Goal: Task Accomplishment & Management: Complete application form

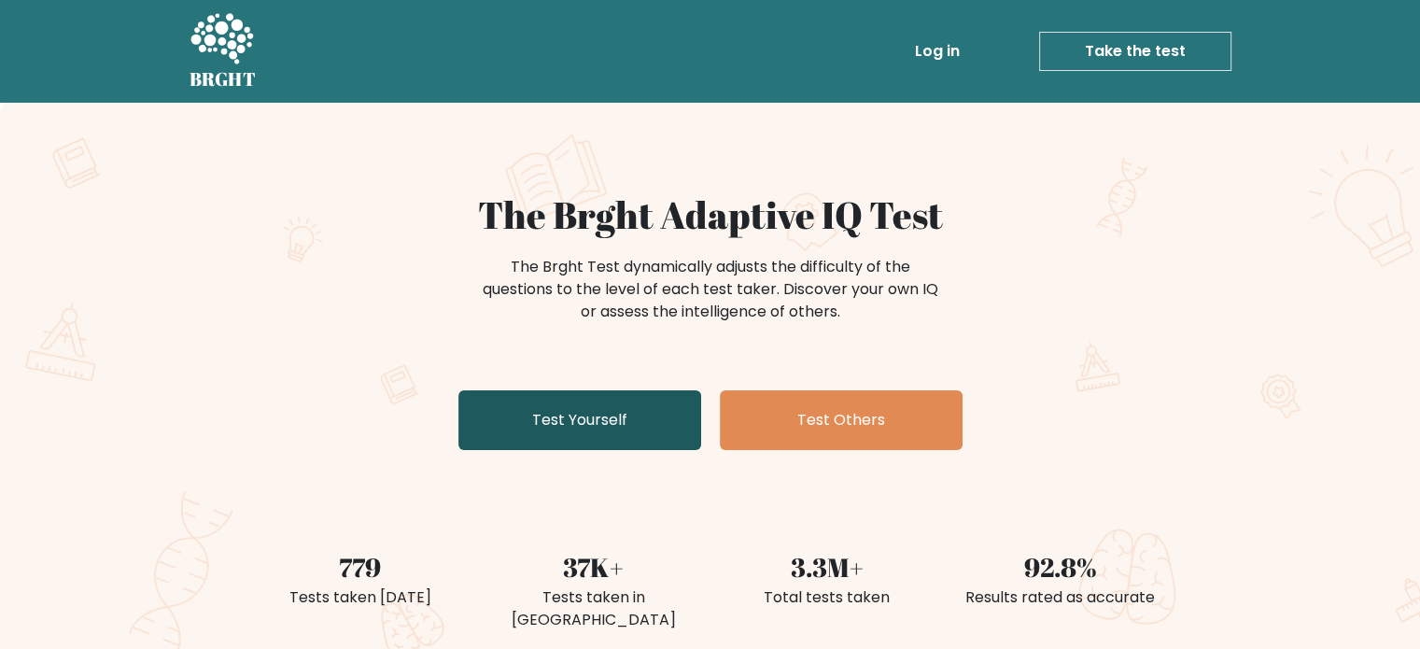
click at [574, 447] on link "Test Yourself" at bounding box center [579, 420] width 243 height 60
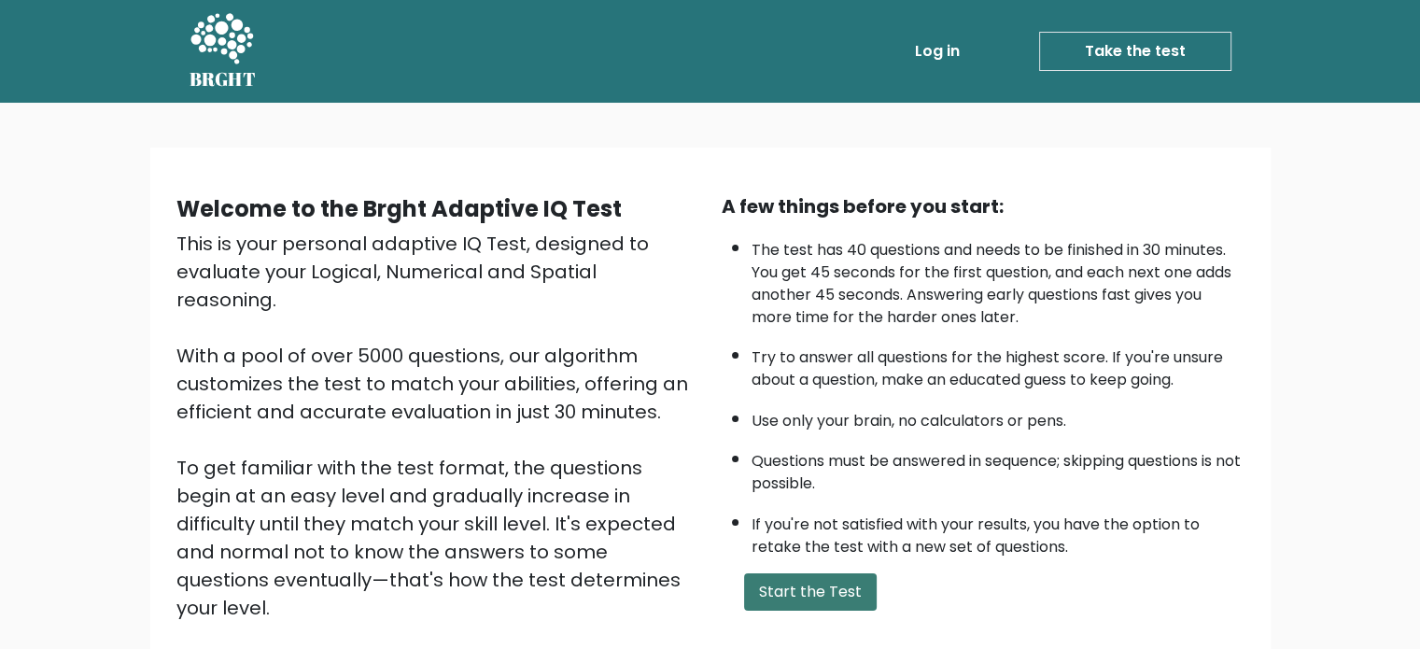
click at [825, 585] on button "Start the Test" at bounding box center [810, 591] width 133 height 37
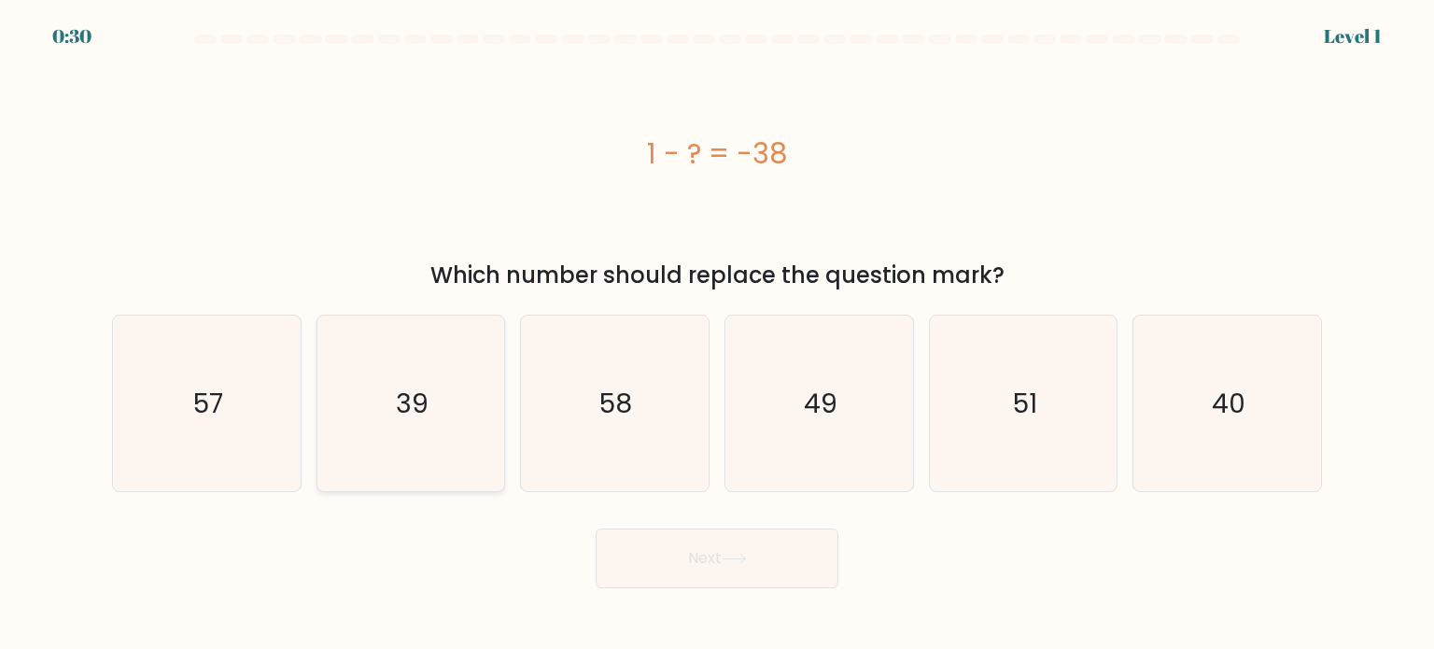
click at [439, 427] on icon "39" at bounding box center [411, 404] width 176 height 176
click at [717, 334] on input "b. 39" at bounding box center [717, 329] width 1 height 9
radio input "true"
click at [654, 553] on button "Next" at bounding box center [717, 558] width 243 height 60
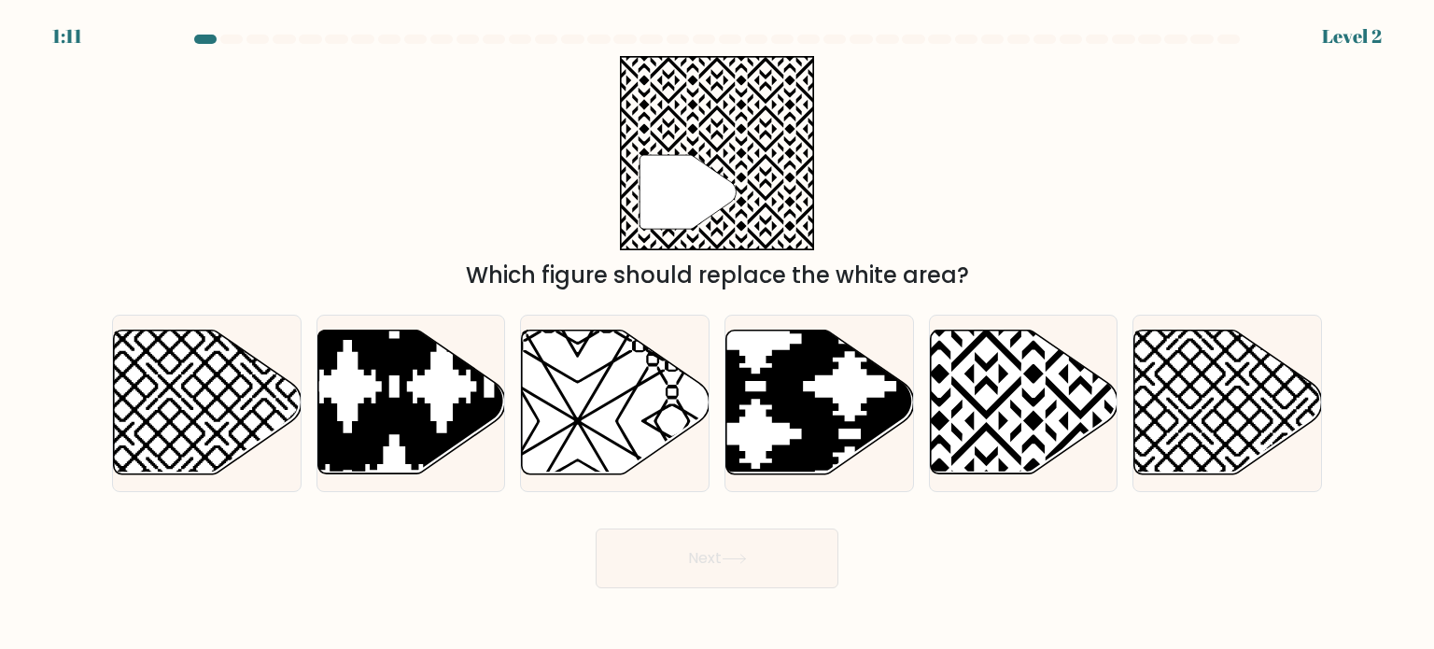
drag, startPoint x: 719, startPoint y: 552, endPoint x: 492, endPoint y: 538, distance: 227.3
click at [492, 538] on div "Next" at bounding box center [717, 551] width 1232 height 74
click at [964, 380] on icon at bounding box center [1024, 402] width 188 height 144
click at [718, 334] on input "e." at bounding box center [717, 329] width 1 height 9
radio input "true"
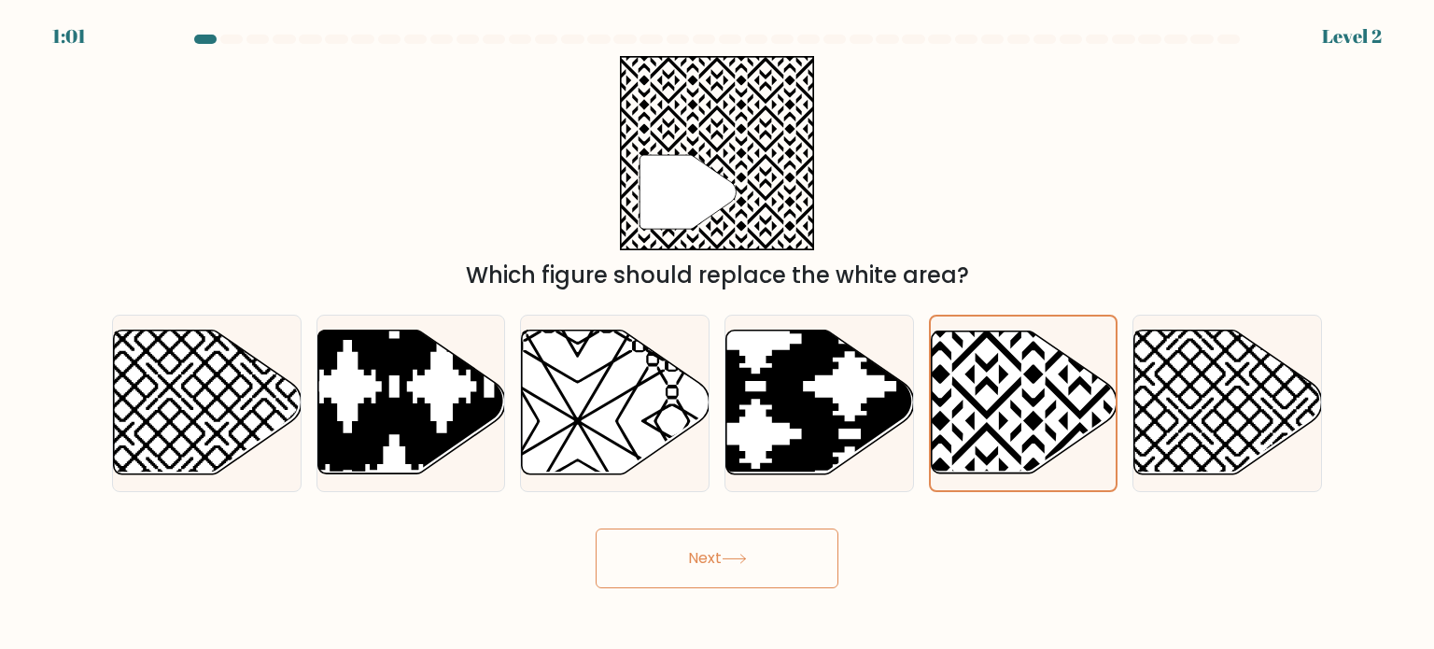
click at [759, 544] on button "Next" at bounding box center [717, 558] width 243 height 60
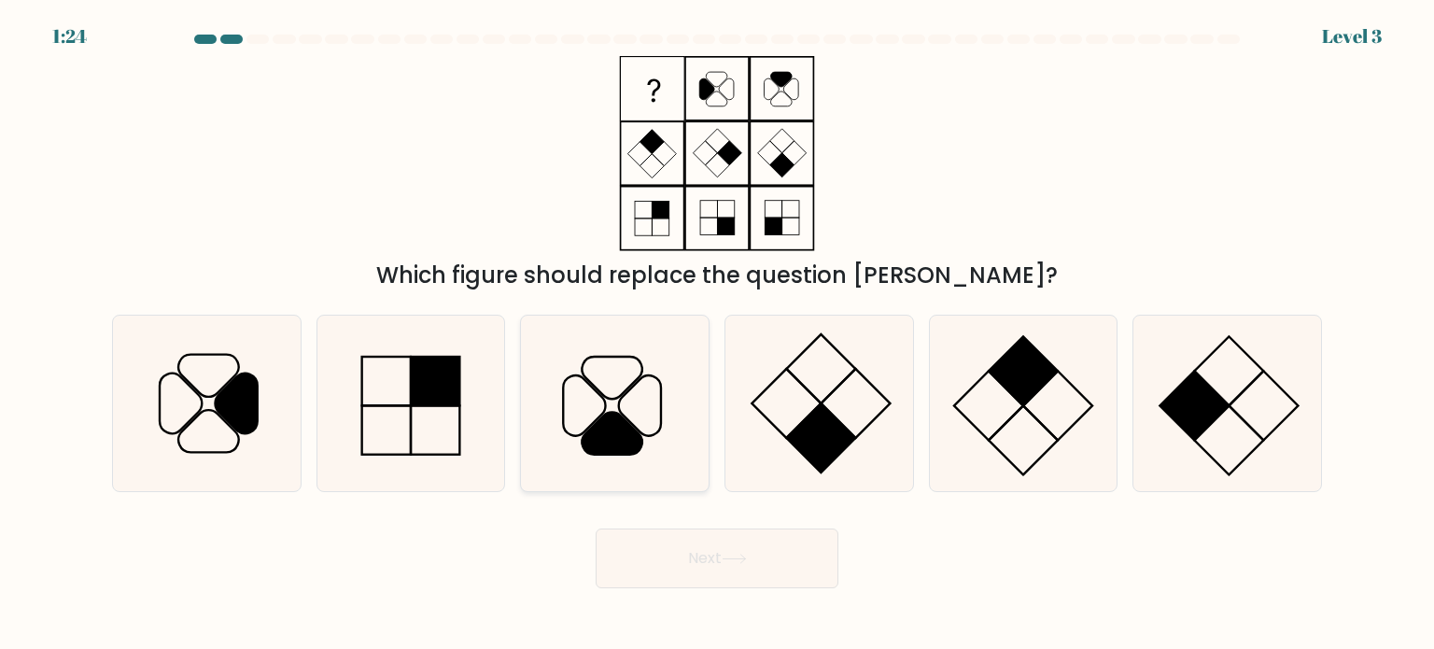
click at [612, 432] on icon at bounding box center [613, 433] width 61 height 42
click at [717, 334] on input "c." at bounding box center [717, 329] width 1 height 9
radio input "true"
click at [680, 541] on button "Next" at bounding box center [717, 558] width 243 height 60
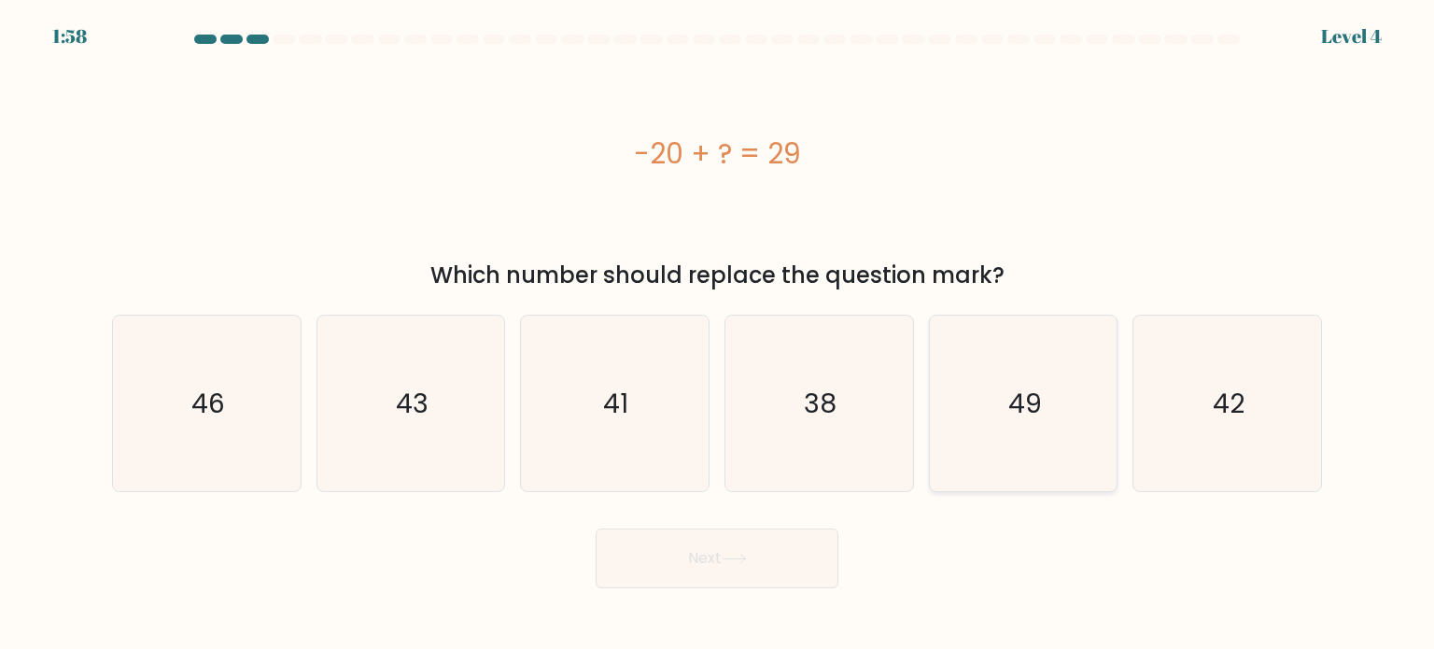
click at [1015, 425] on icon "49" at bounding box center [1023, 404] width 176 height 176
click at [718, 334] on input "e. 49" at bounding box center [717, 329] width 1 height 9
radio input "true"
click at [759, 544] on button "Next" at bounding box center [717, 558] width 243 height 60
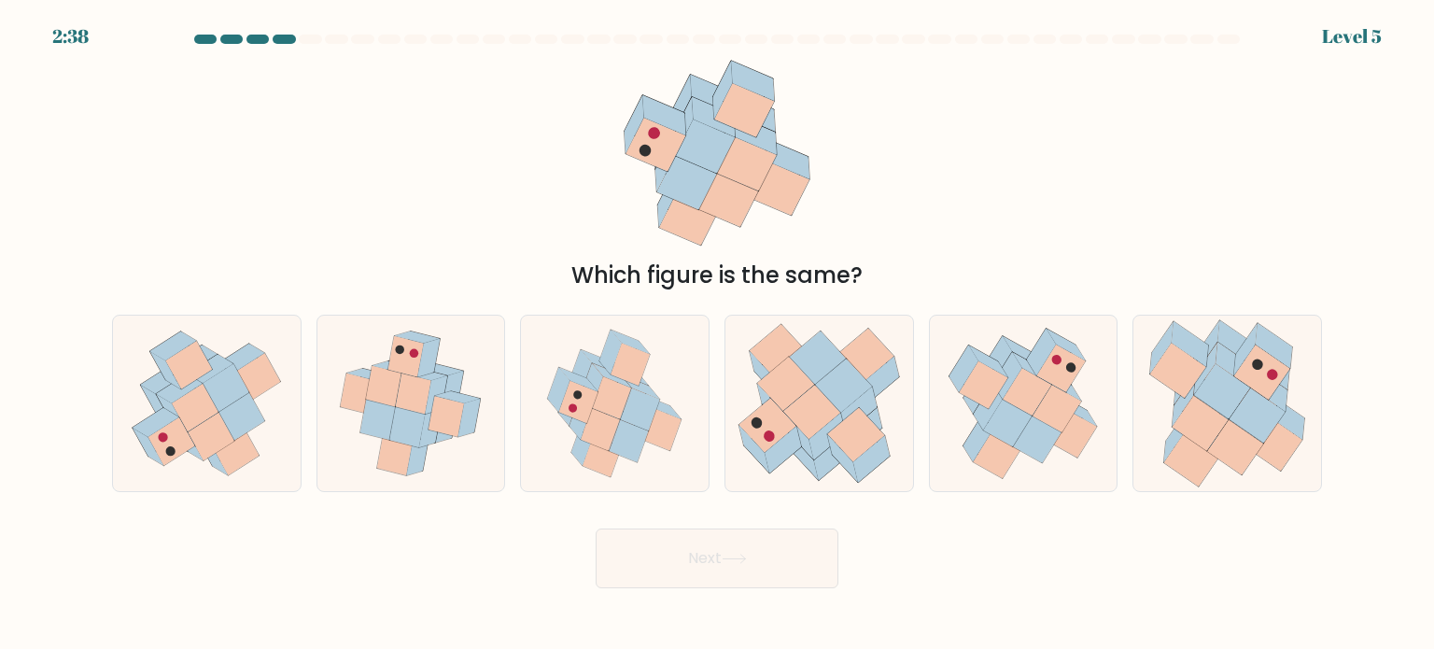
click at [248, 36] on div at bounding box center [257, 39] width 22 height 9
click at [249, 36] on div at bounding box center [257, 39] width 22 height 9
click at [1267, 427] on icon at bounding box center [1258, 414] width 56 height 55
click at [718, 334] on input "f." at bounding box center [717, 329] width 1 height 9
radio input "true"
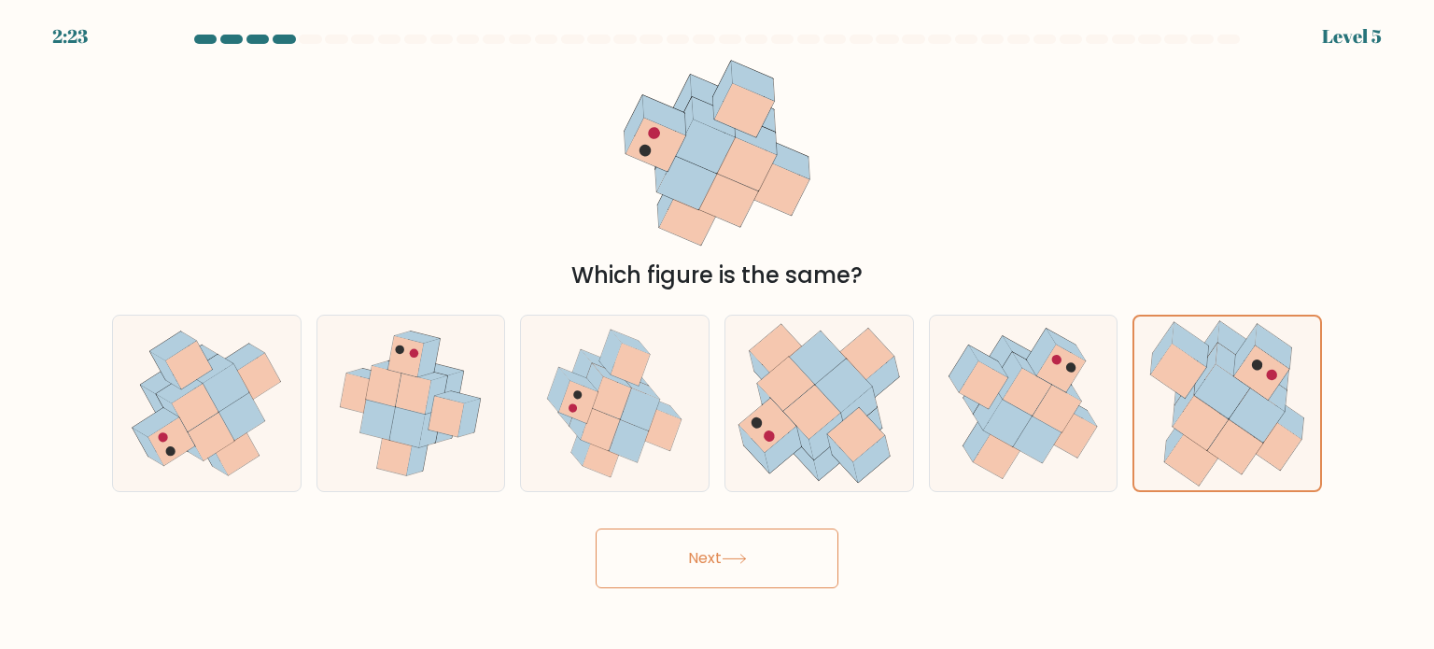
click at [801, 548] on button "Next" at bounding box center [717, 558] width 243 height 60
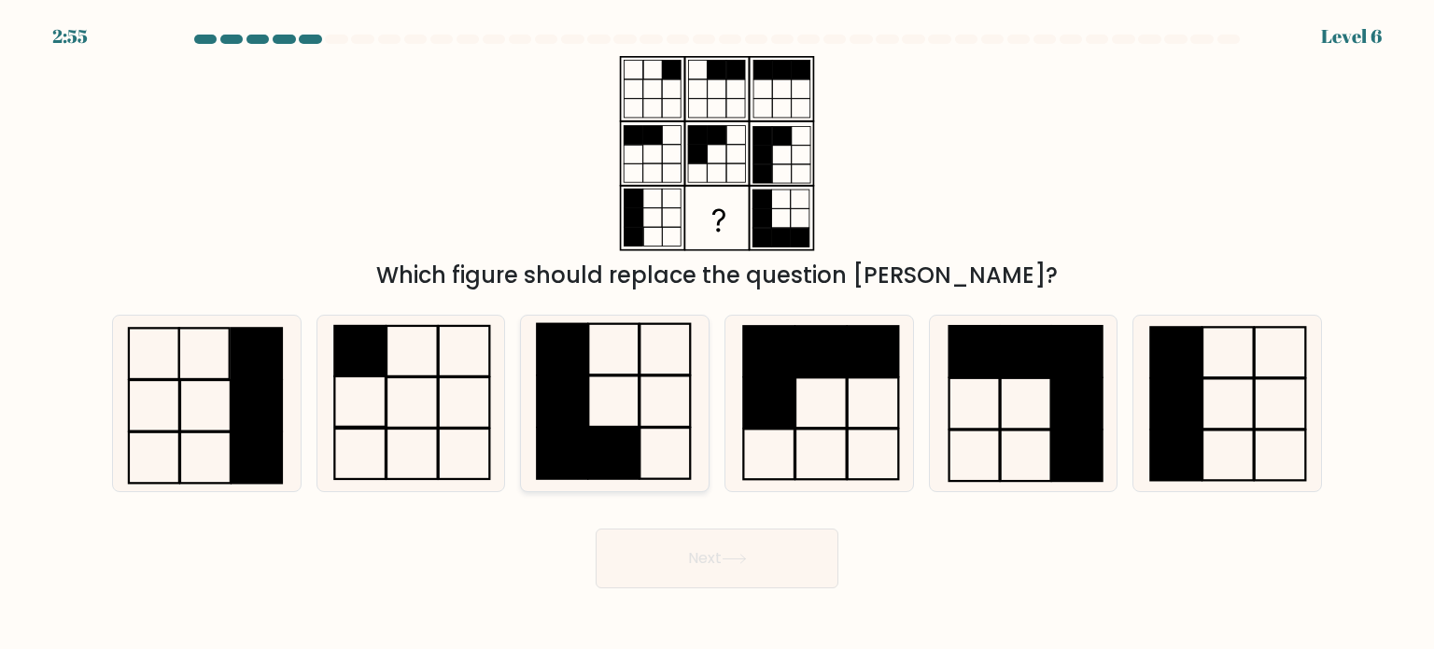
click at [610, 443] on rect at bounding box center [614, 453] width 50 height 51
click at [717, 334] on input "c." at bounding box center [717, 329] width 1 height 9
radio input "true"
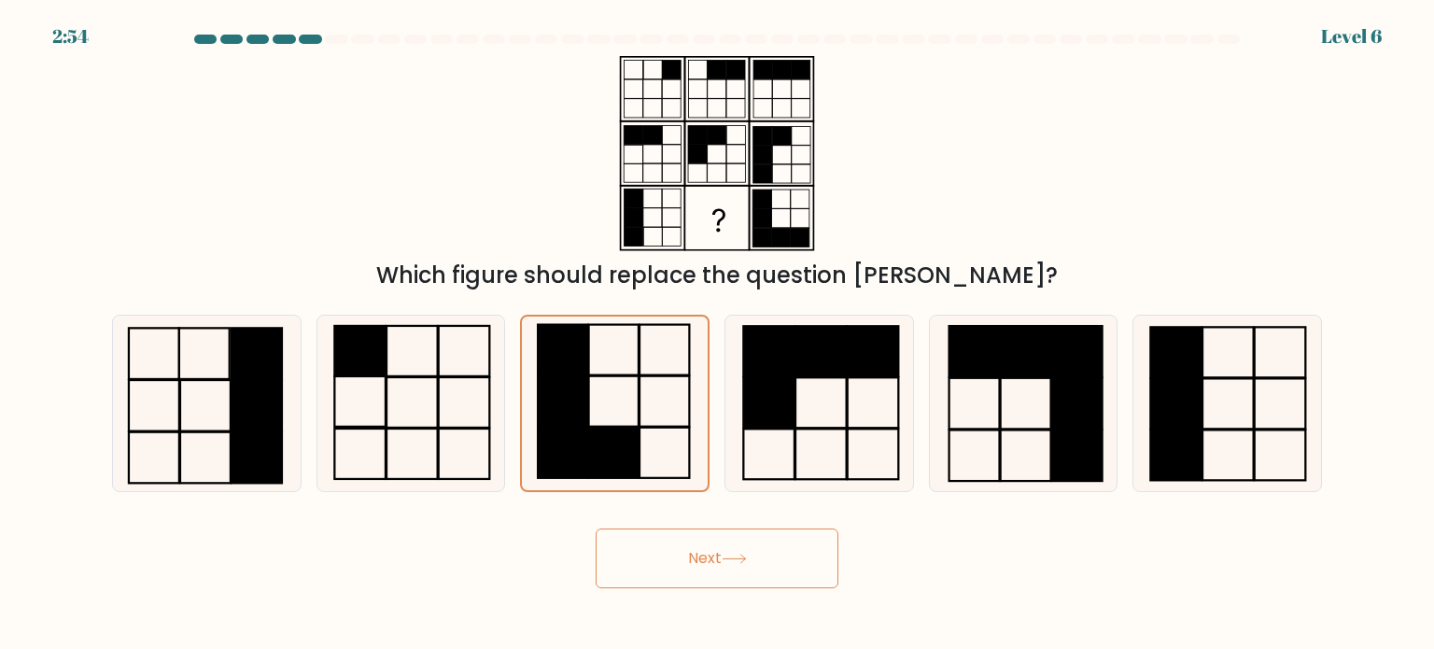
click at [663, 562] on button "Next" at bounding box center [717, 558] width 243 height 60
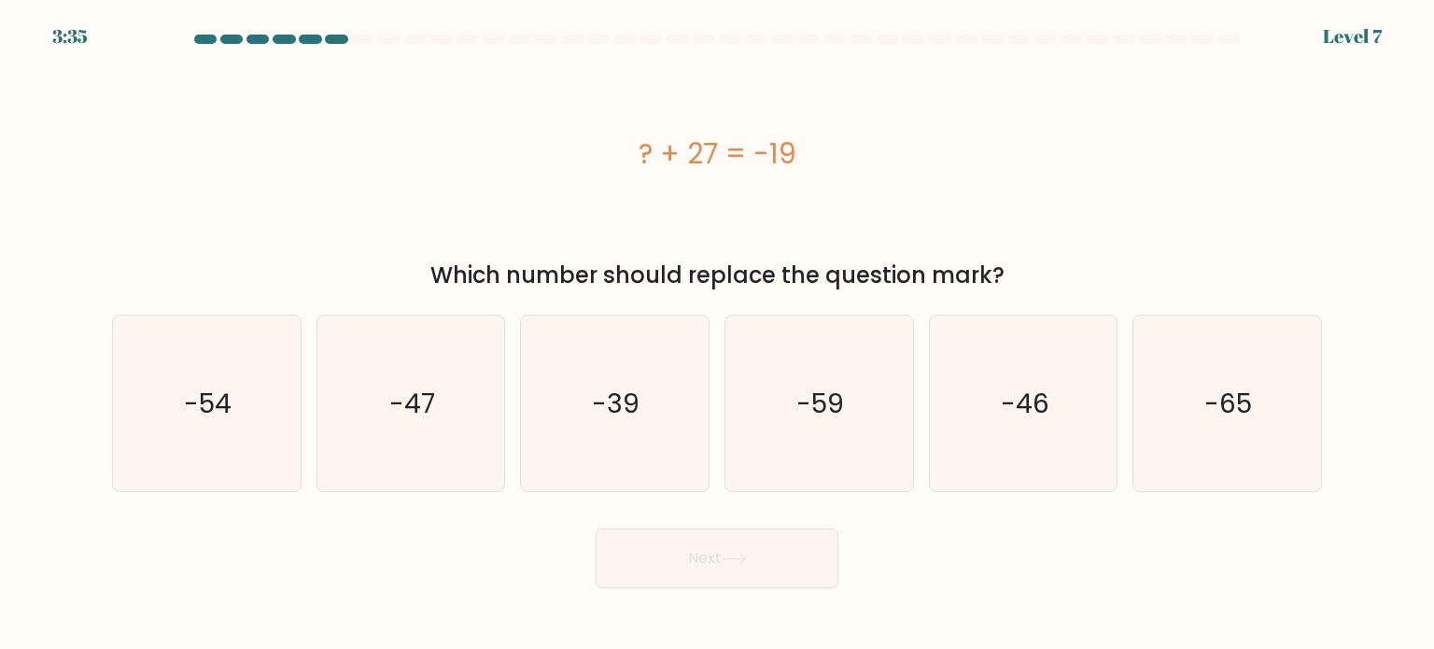
click at [1360, 18] on div "3:35 Level 7" at bounding box center [717, 11] width 1434 height 22
